Goal: Check status: Check status

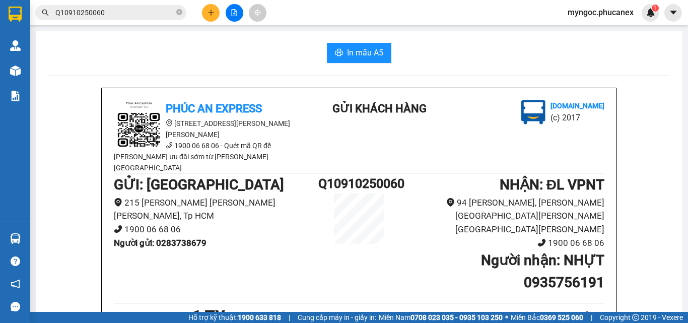
scroll to position [101, 0]
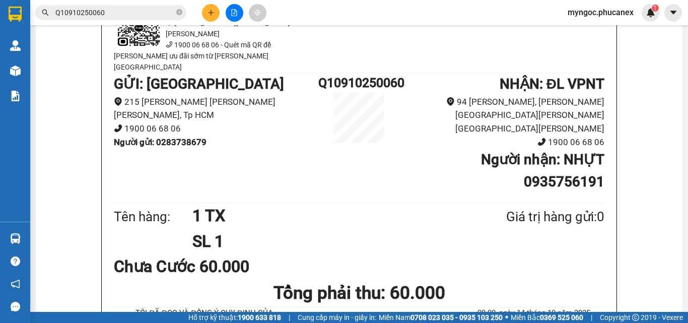
click at [164, 13] on input "Q10910250060" at bounding box center [114, 12] width 119 height 11
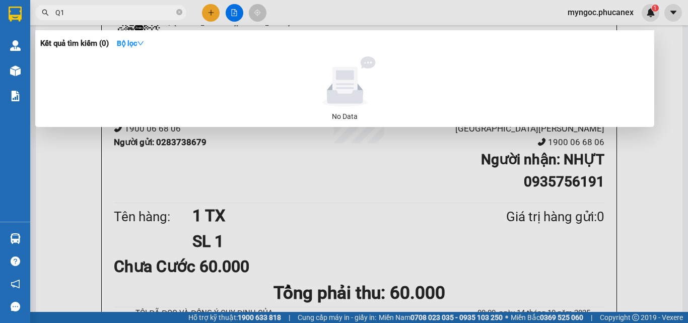
type input "Q"
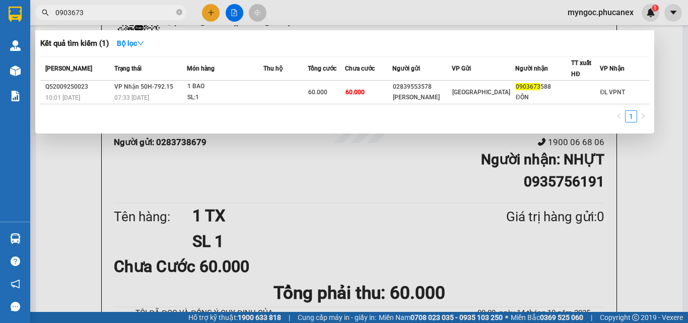
type input "0903673"
click at [181, 14] on icon "close-circle" at bounding box center [179, 12] width 6 height 6
type input "0906834"
click at [182, 10] on icon "close-circle" at bounding box center [179, 12] width 6 height 6
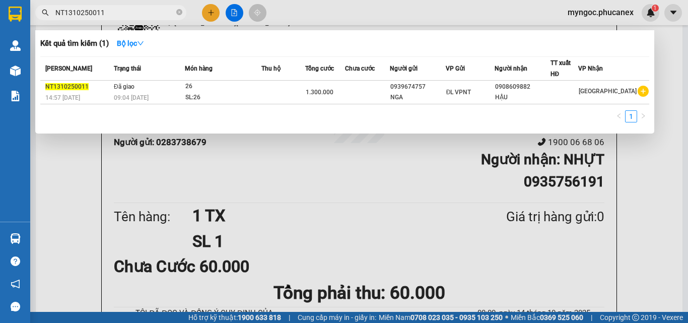
type input "NT1310250011"
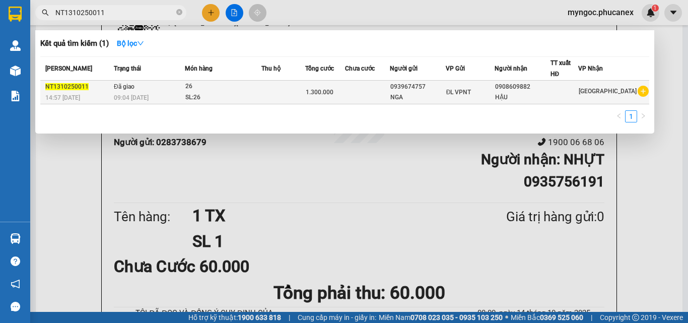
click at [318, 97] on div "1.300.000" at bounding box center [325, 92] width 39 height 11
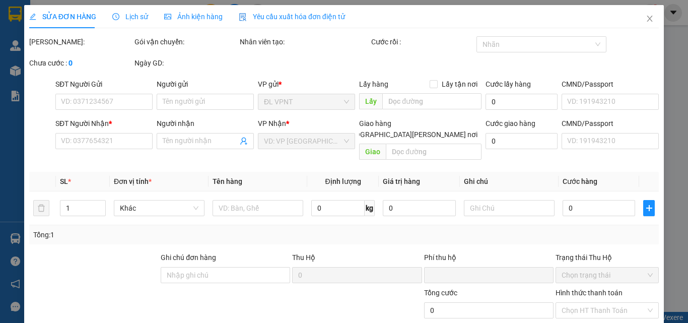
type input "0939674757"
type input "NGA"
type input "0908609882"
type input "HẬU"
type input "0"
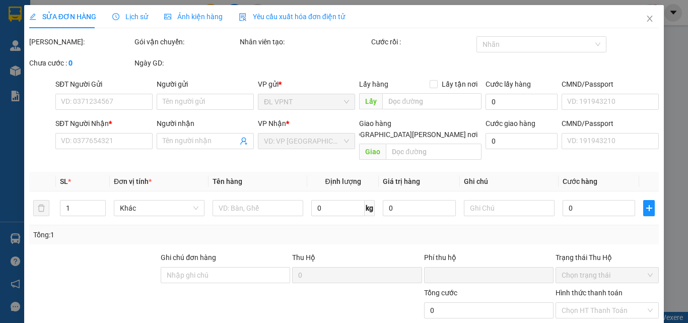
type input "1.300.000"
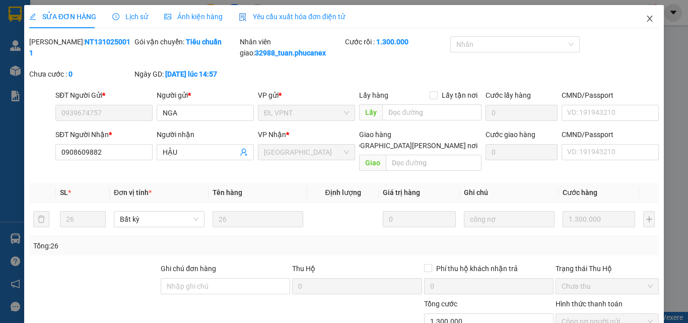
click at [646, 17] on icon "close" at bounding box center [650, 19] width 8 height 8
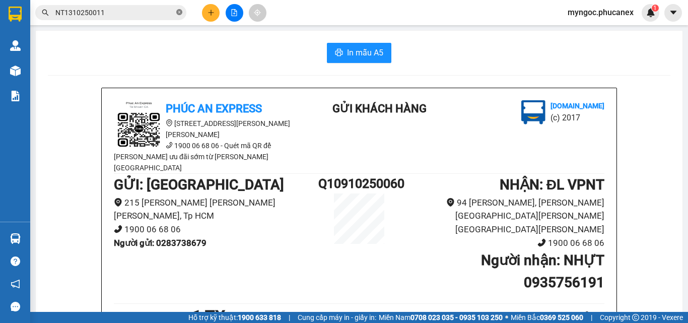
click at [179, 11] on icon "close-circle" at bounding box center [179, 12] width 6 height 6
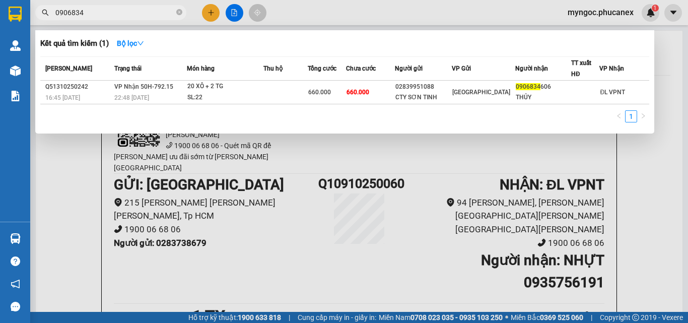
type input "0906834"
click at [179, 9] on span at bounding box center [179, 13] width 6 height 10
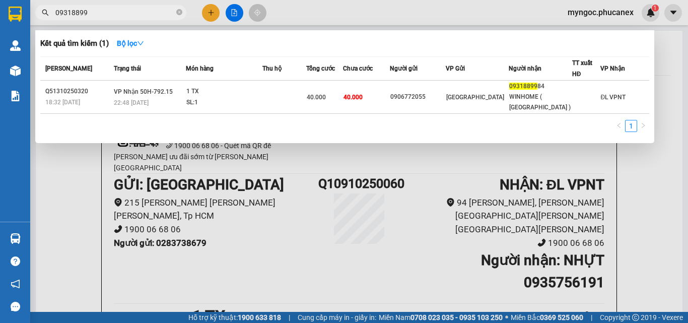
type input "09318899"
click at [651, 197] on div at bounding box center [344, 161] width 688 height 323
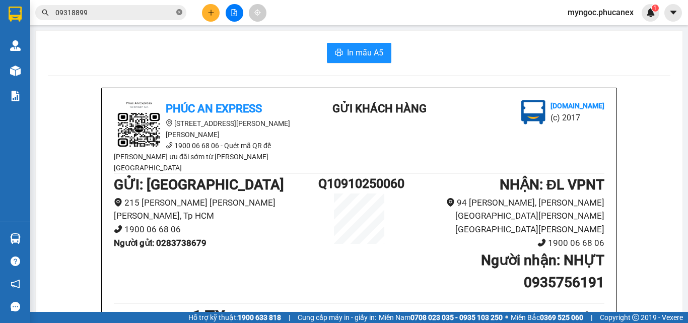
click at [177, 12] on icon "close-circle" at bounding box center [179, 12] width 6 height 6
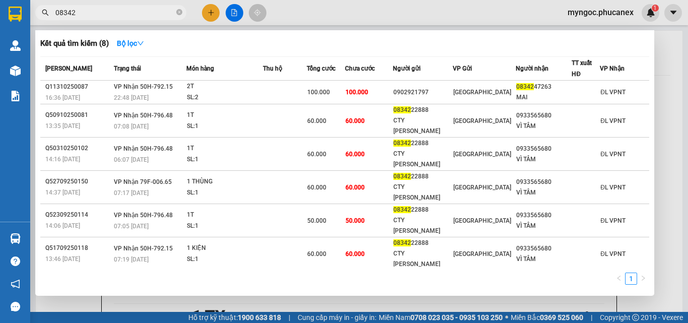
type input "08342"
click at [179, 11] on icon "close-circle" at bounding box center [179, 12] width 6 height 6
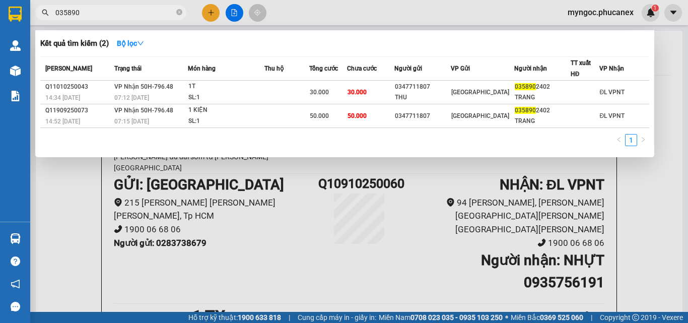
type input "035890"
click at [180, 12] on icon "close-circle" at bounding box center [179, 12] width 6 height 6
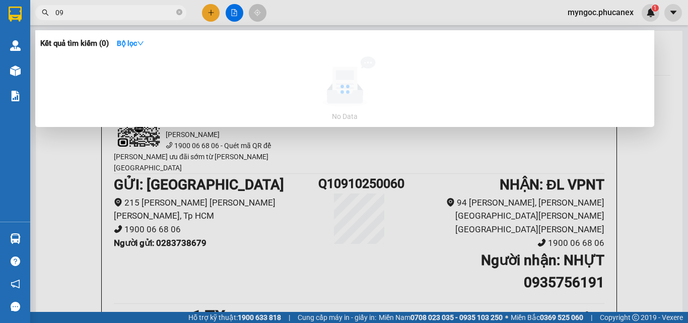
type input "0"
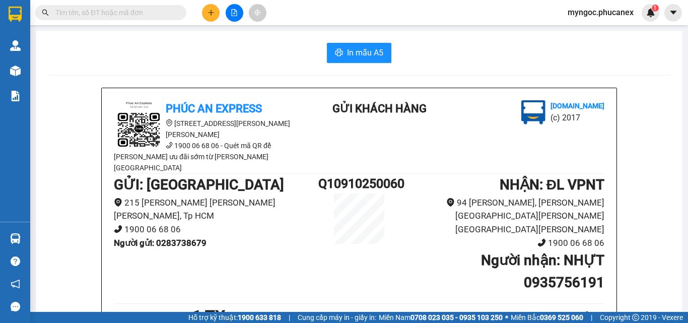
click at [167, 16] on input "text" at bounding box center [114, 12] width 119 height 11
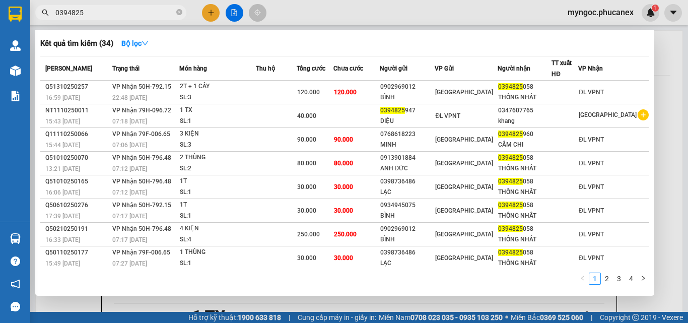
type input "0394825"
